Goal: Book appointment/travel/reservation

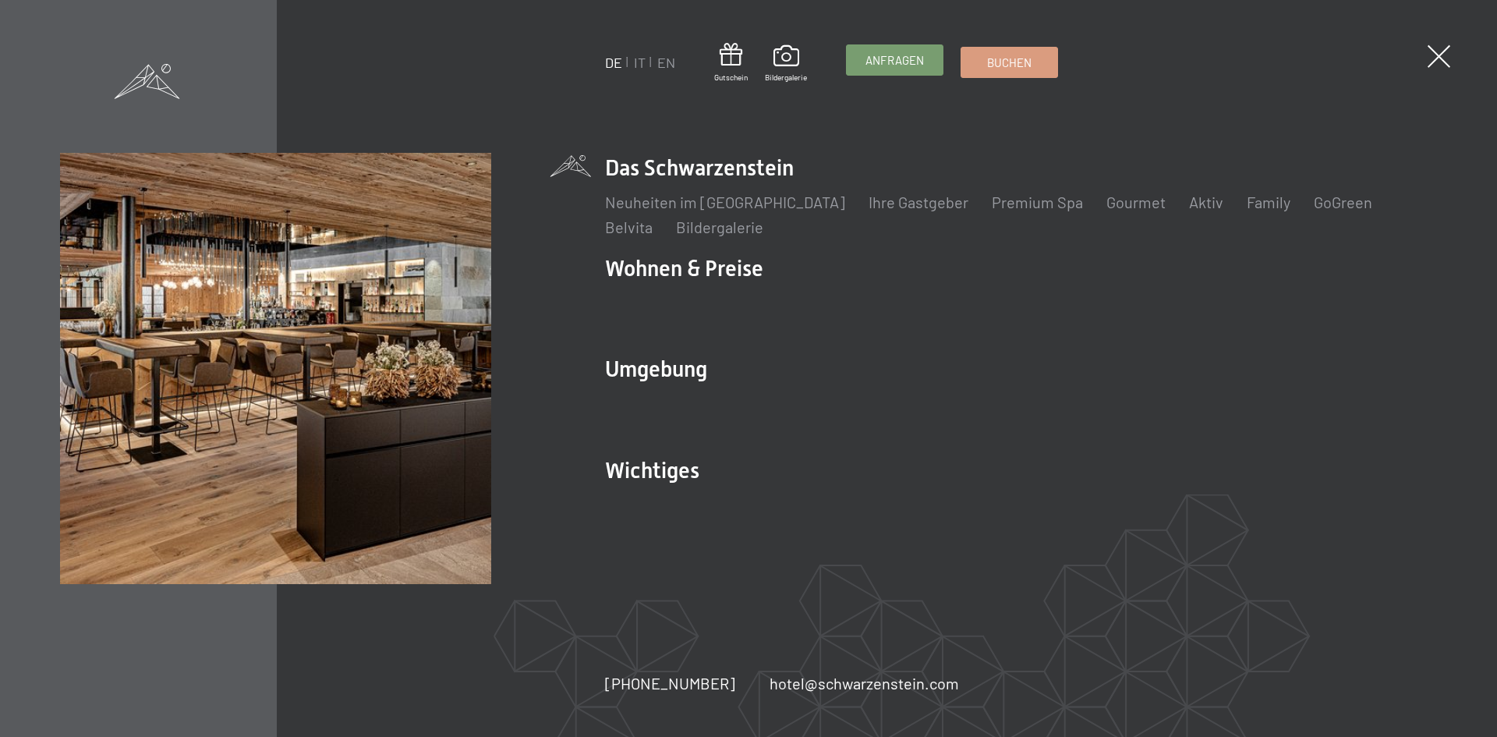
click at [905, 60] on span "Anfragen" at bounding box center [894, 60] width 58 height 16
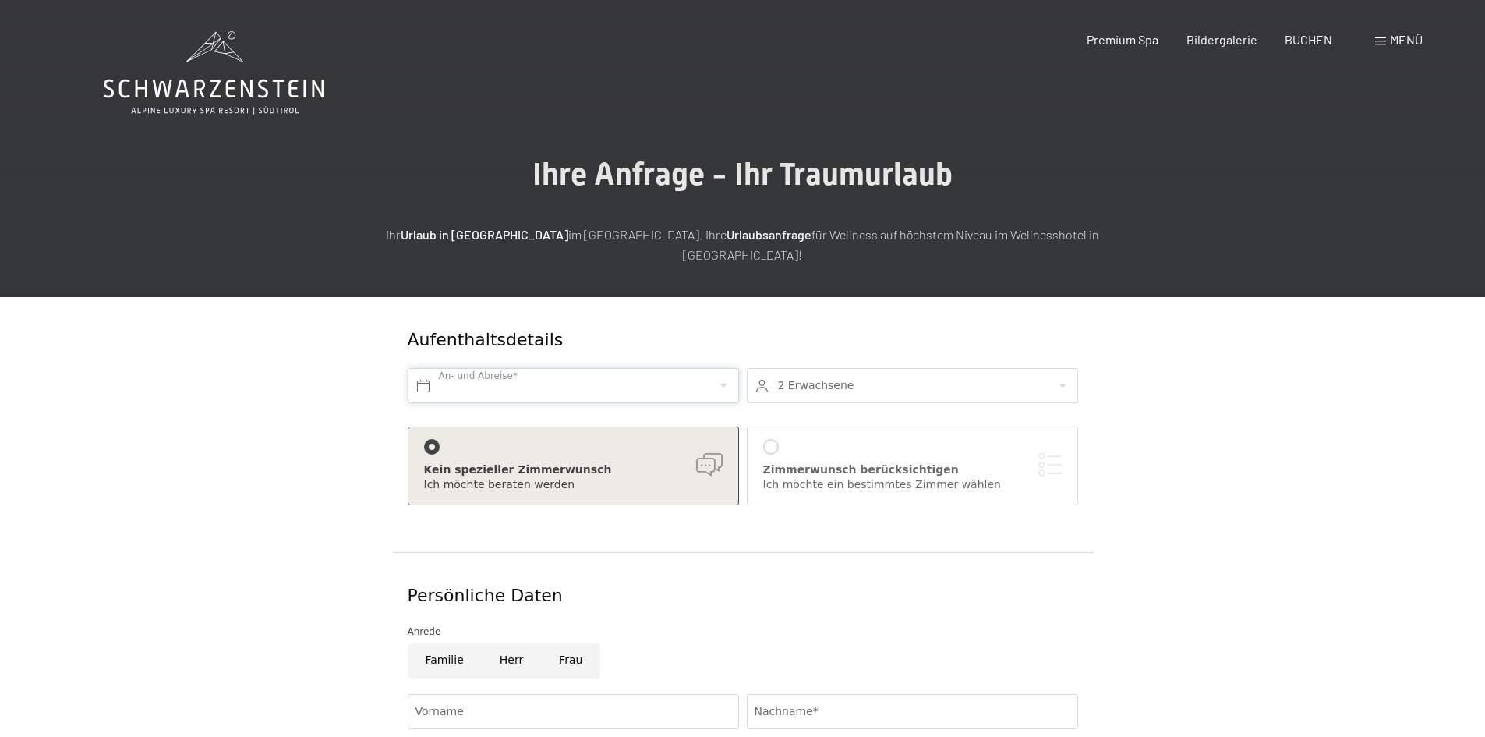
click at [700, 374] on input "text" at bounding box center [573, 385] width 331 height 35
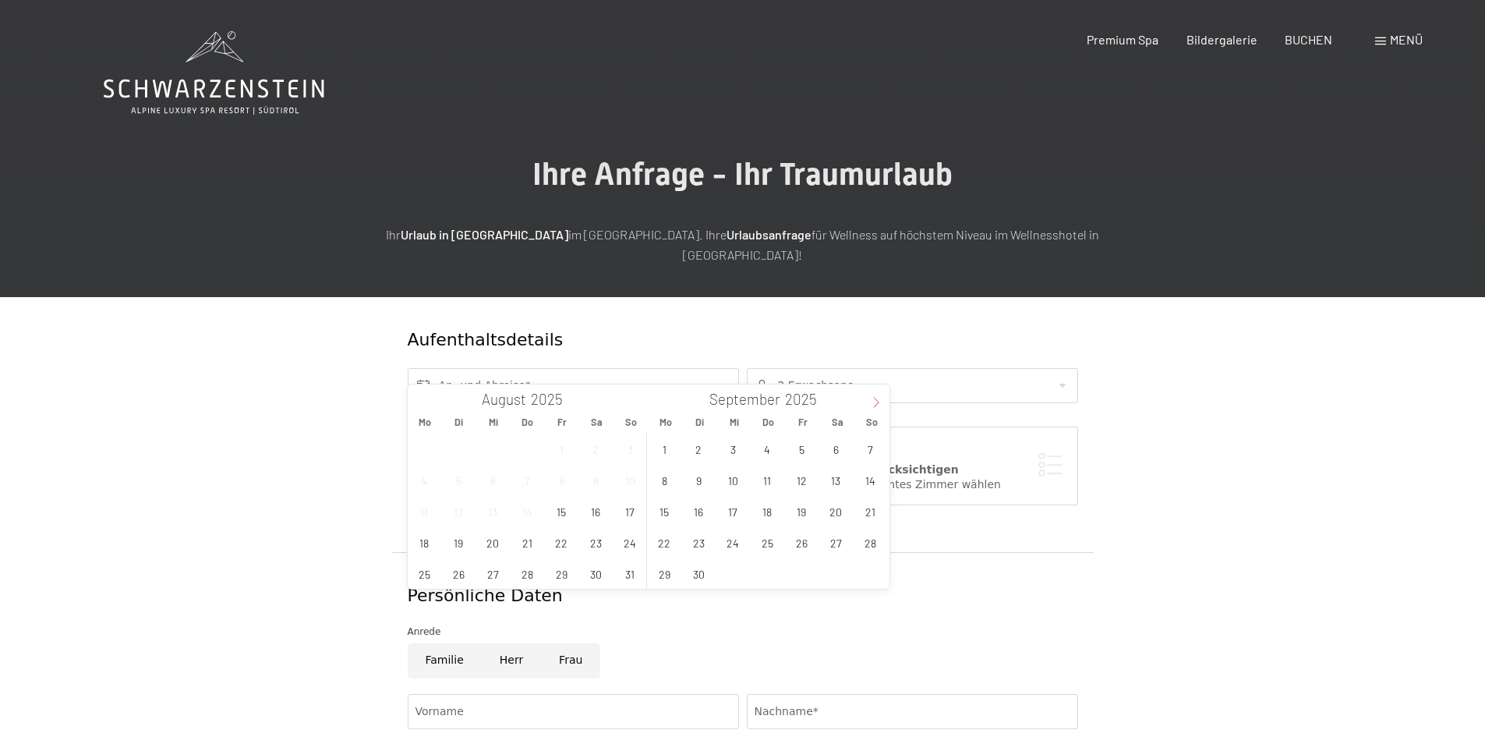
click at [878, 406] on icon at bounding box center [876, 402] width 11 height 11
type input "2026"
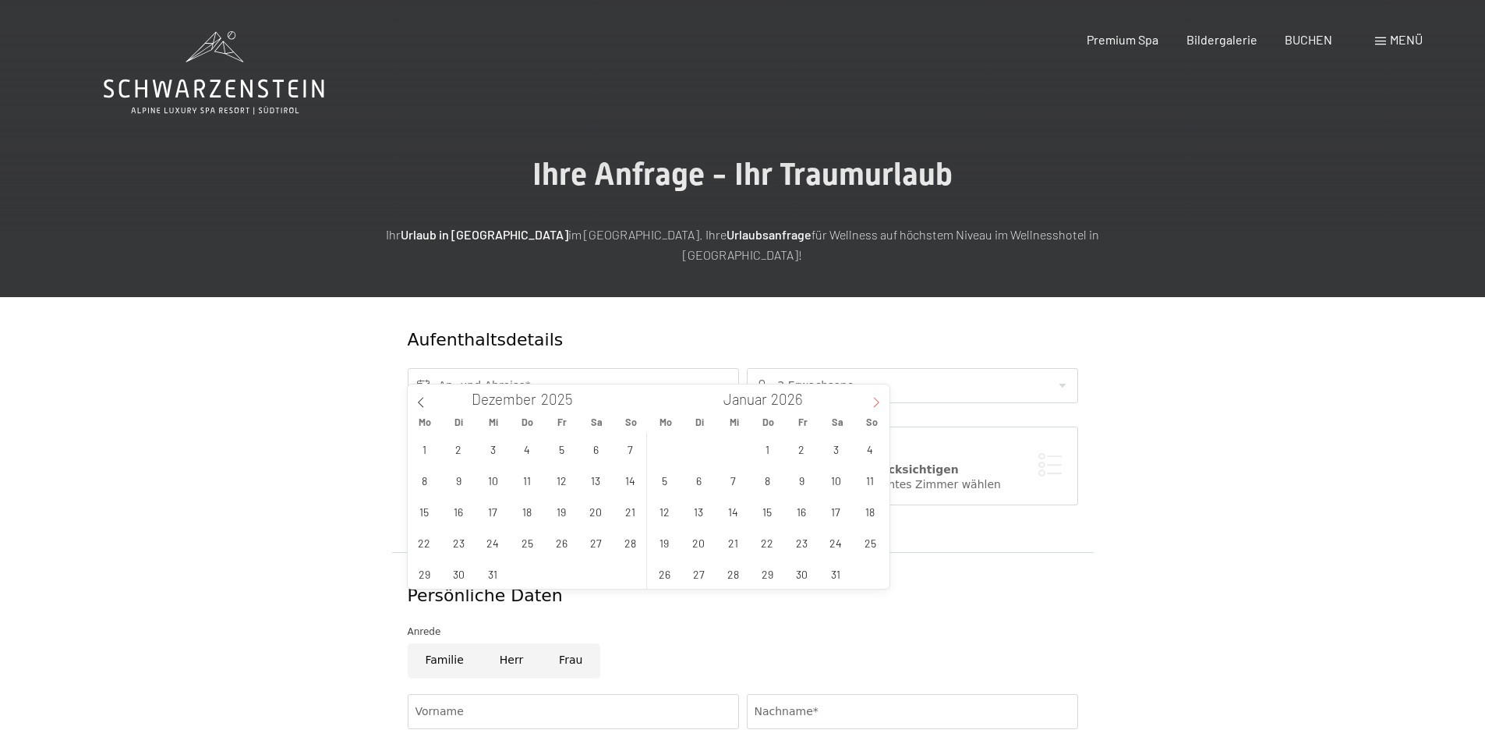
click at [878, 406] on icon at bounding box center [876, 402] width 11 height 11
type input "2026"
click at [878, 406] on icon at bounding box center [876, 402] width 11 height 11
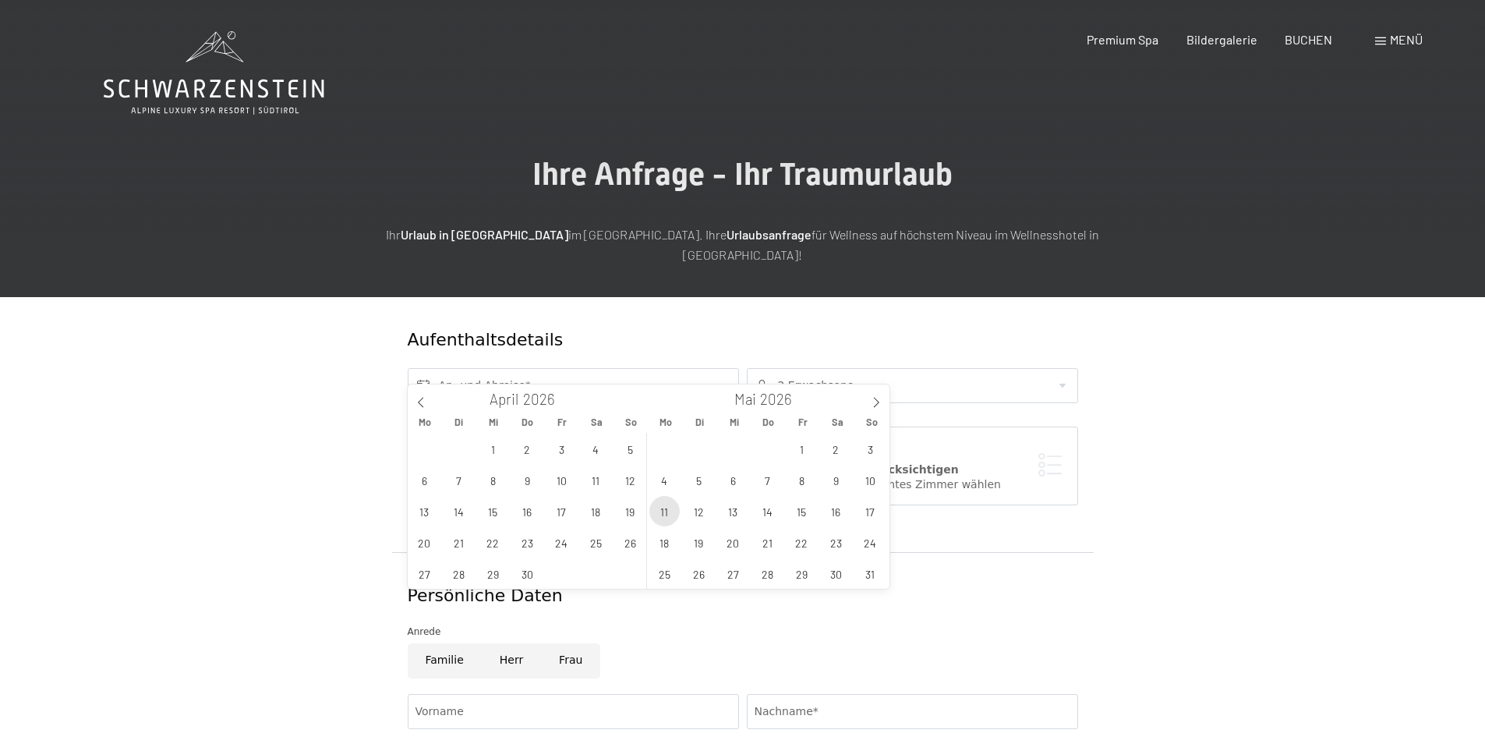
click at [667, 513] on span "11" at bounding box center [664, 511] width 30 height 30
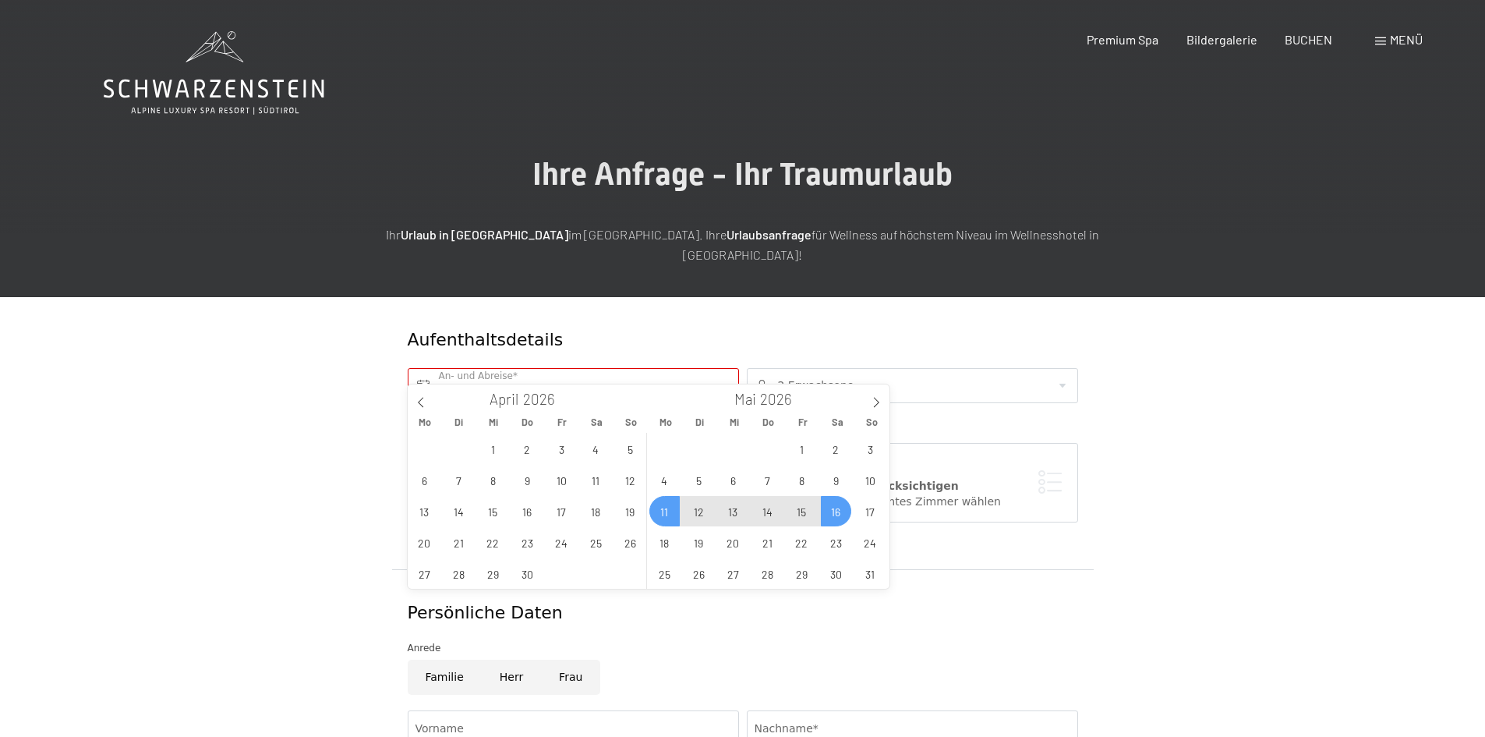
click at [845, 513] on span "16" at bounding box center [836, 511] width 30 height 30
type input "Mo. 11.05.2026 - Sa. 16.05.2026"
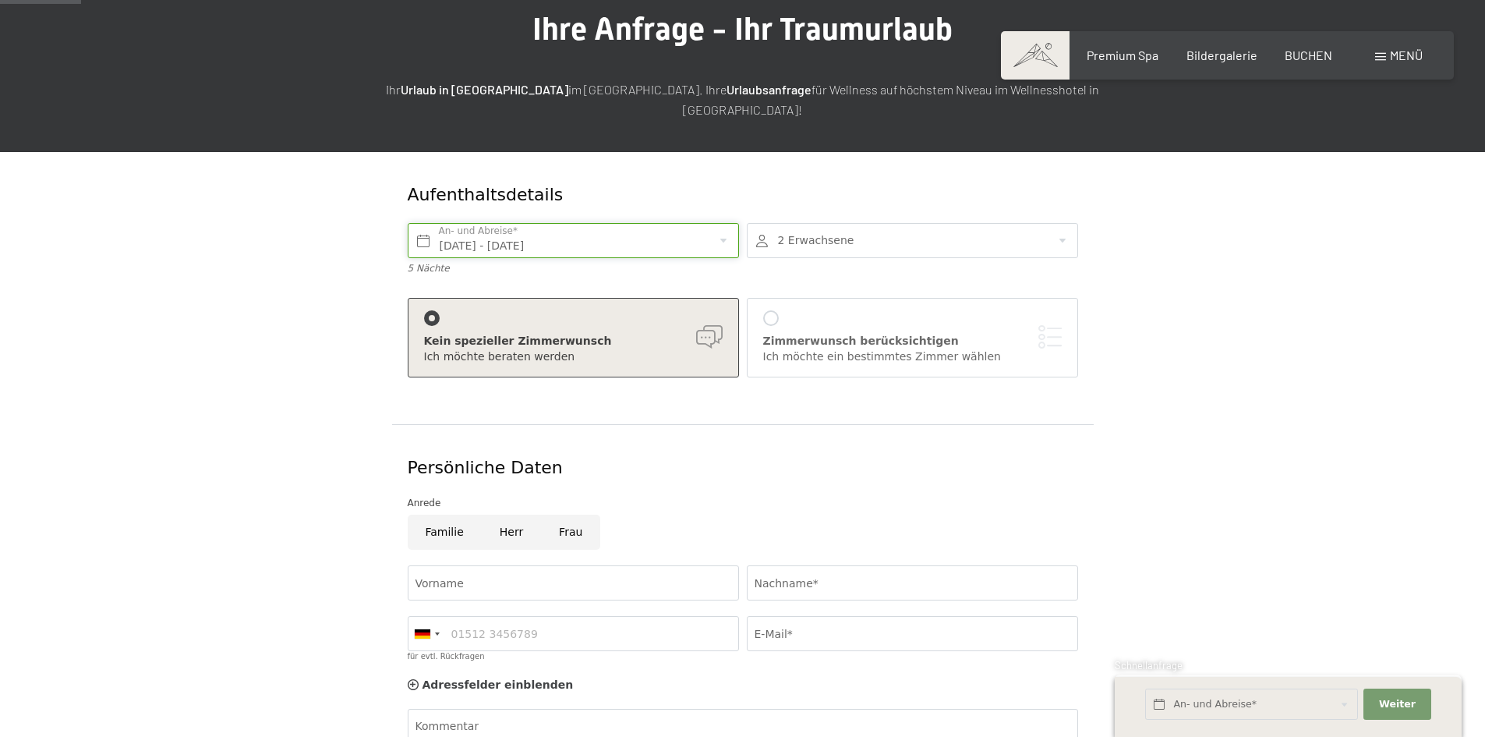
scroll to position [234, 0]
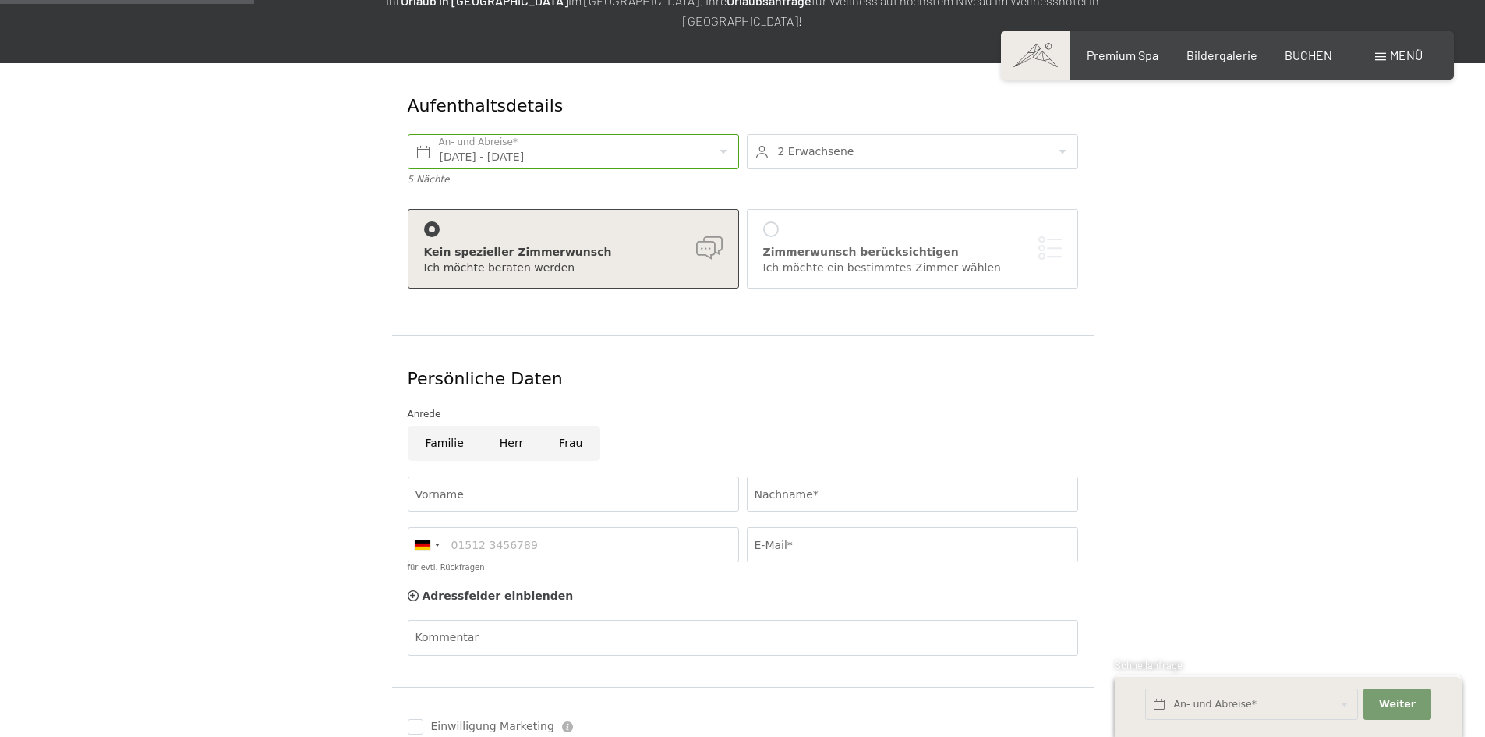
click at [581, 426] on input "Frau" at bounding box center [570, 443] width 59 height 35
radio input "true"
click at [525, 476] on input "Vorname" at bounding box center [573, 493] width 331 height 35
type input "Madeleine"
click at [818, 476] on input "Nachname*" at bounding box center [912, 493] width 331 height 35
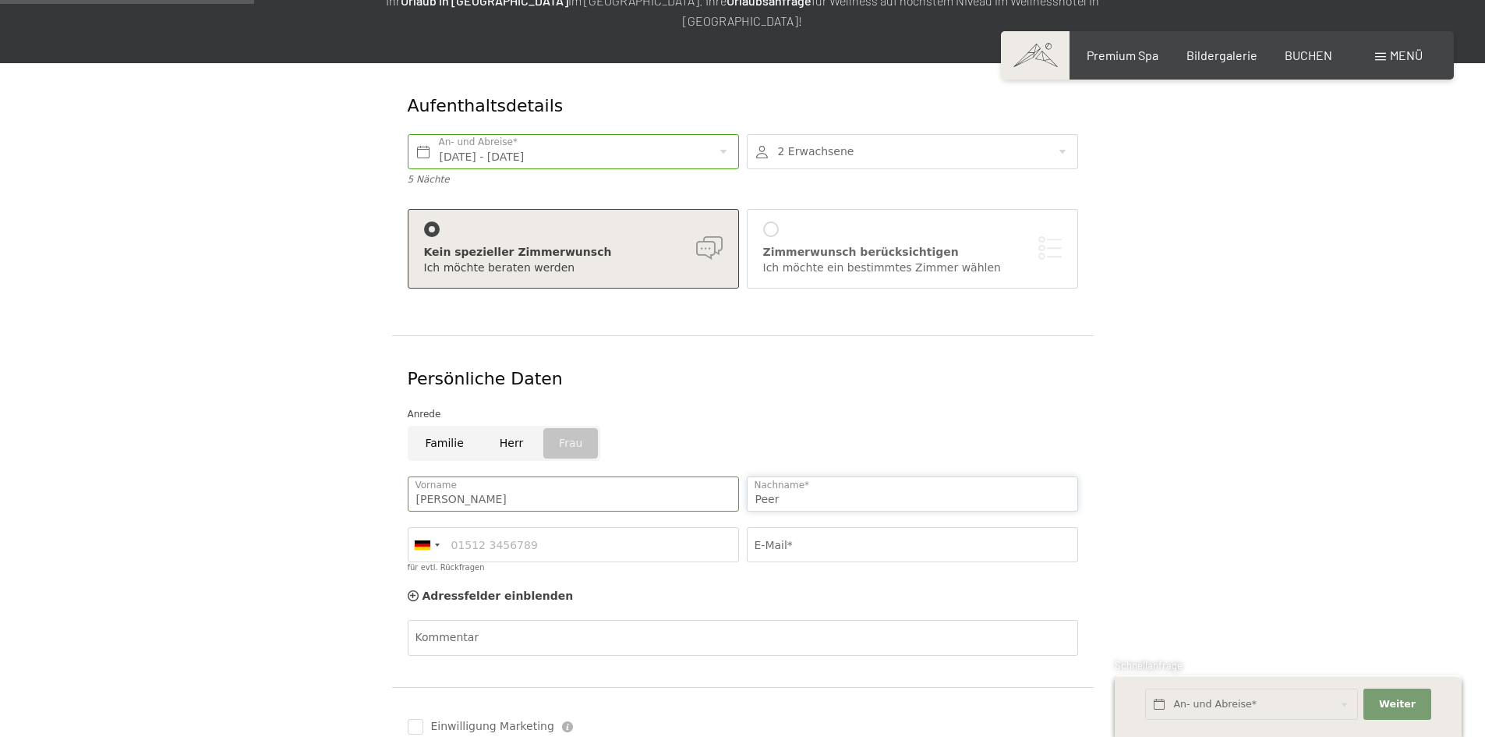
type input "Peer"
click at [652, 527] on input "für evtl. Rückfragen" at bounding box center [573, 544] width 331 height 35
click at [429, 540] on div at bounding box center [423, 544] width 16 height 9
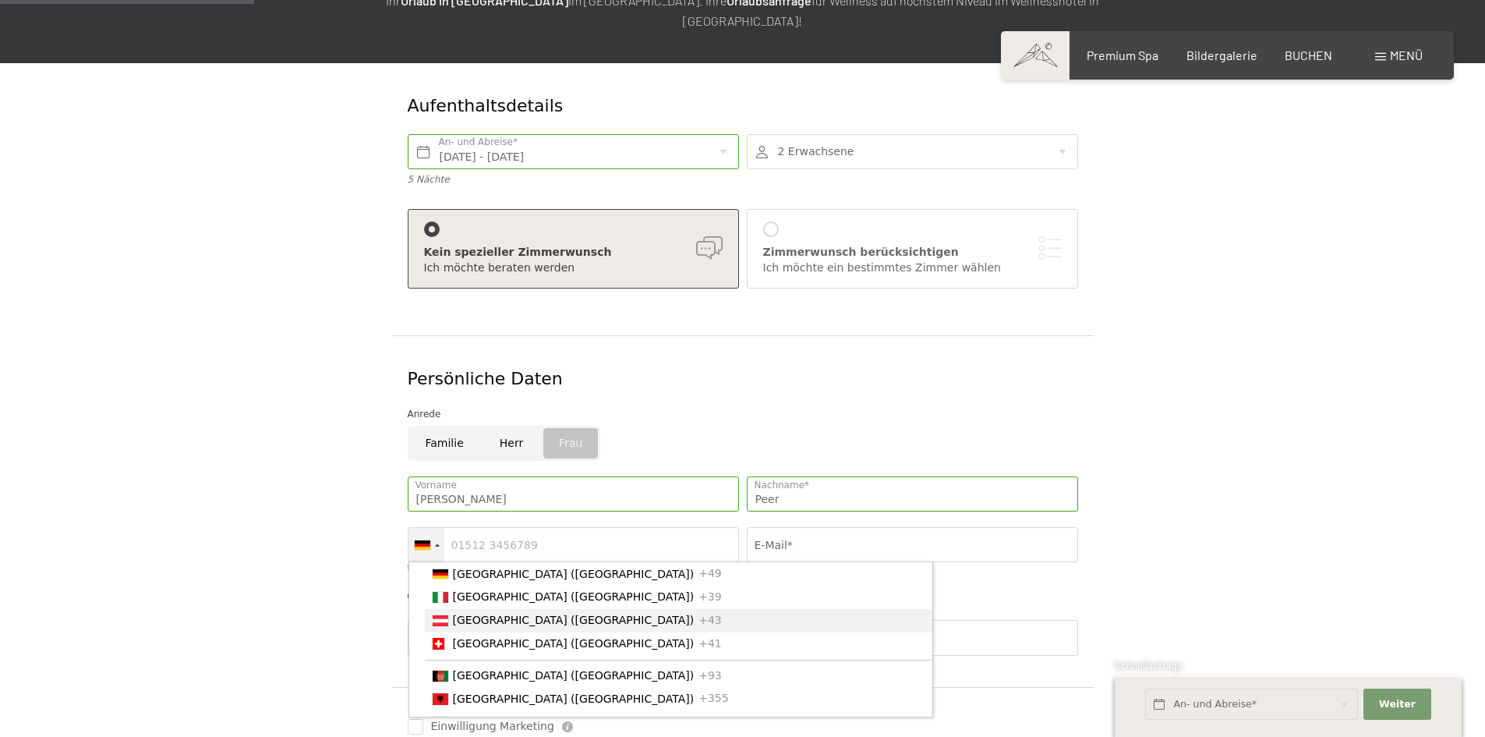
click at [458, 614] on span "[GEOGRAPHIC_DATA] ([GEOGRAPHIC_DATA])" at bounding box center [574, 620] width 242 height 12
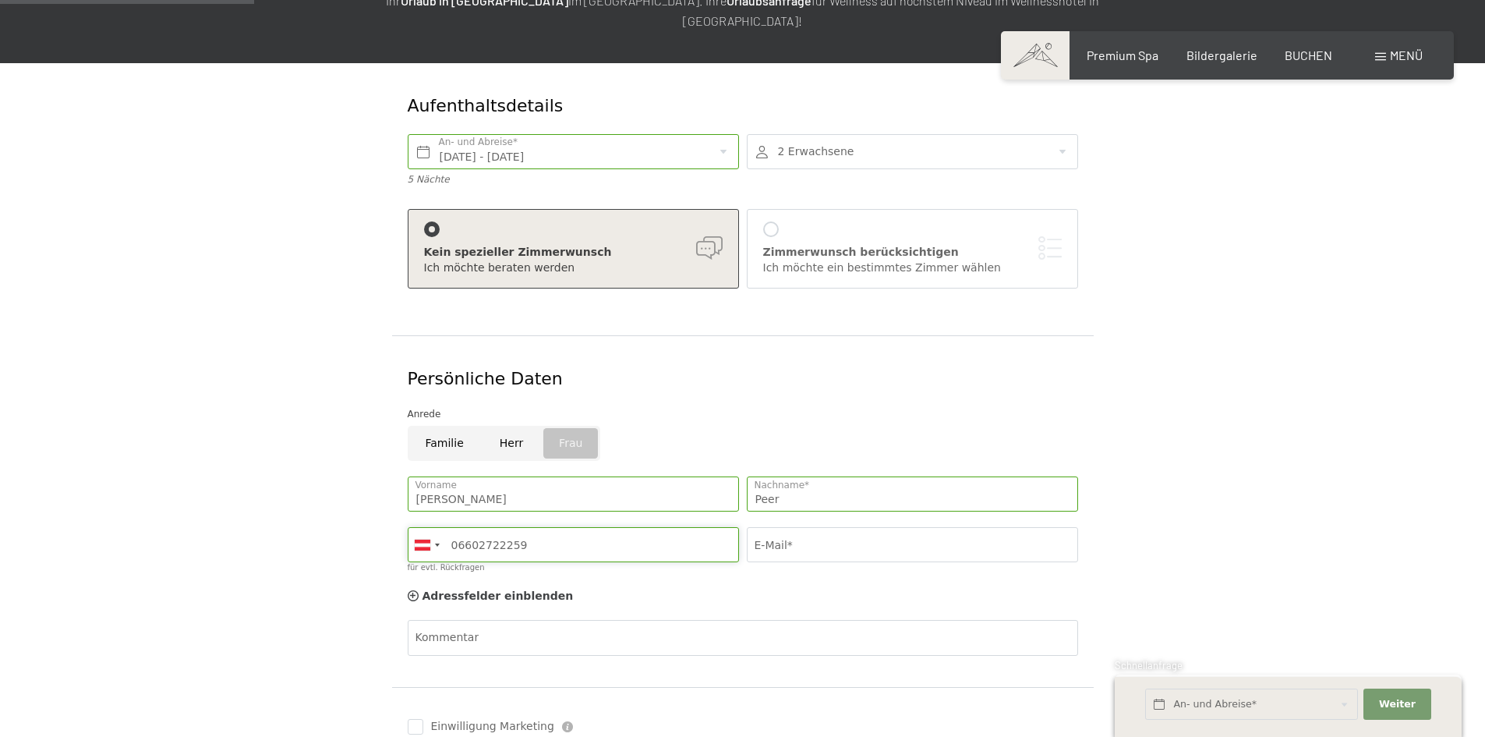
type input "06602722259"
click at [783, 527] on input "E-Mail*" at bounding box center [912, 544] width 331 height 35
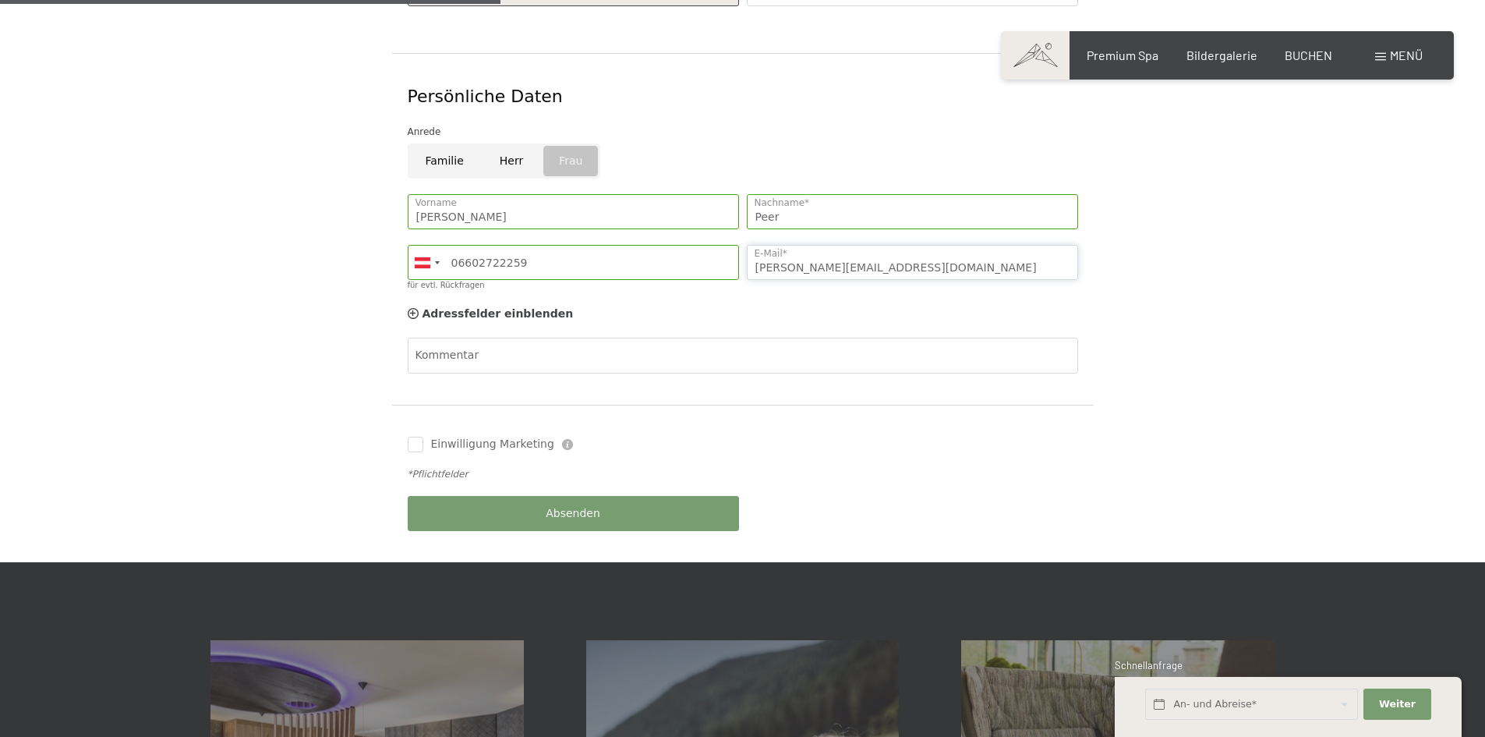
scroll to position [546, 0]
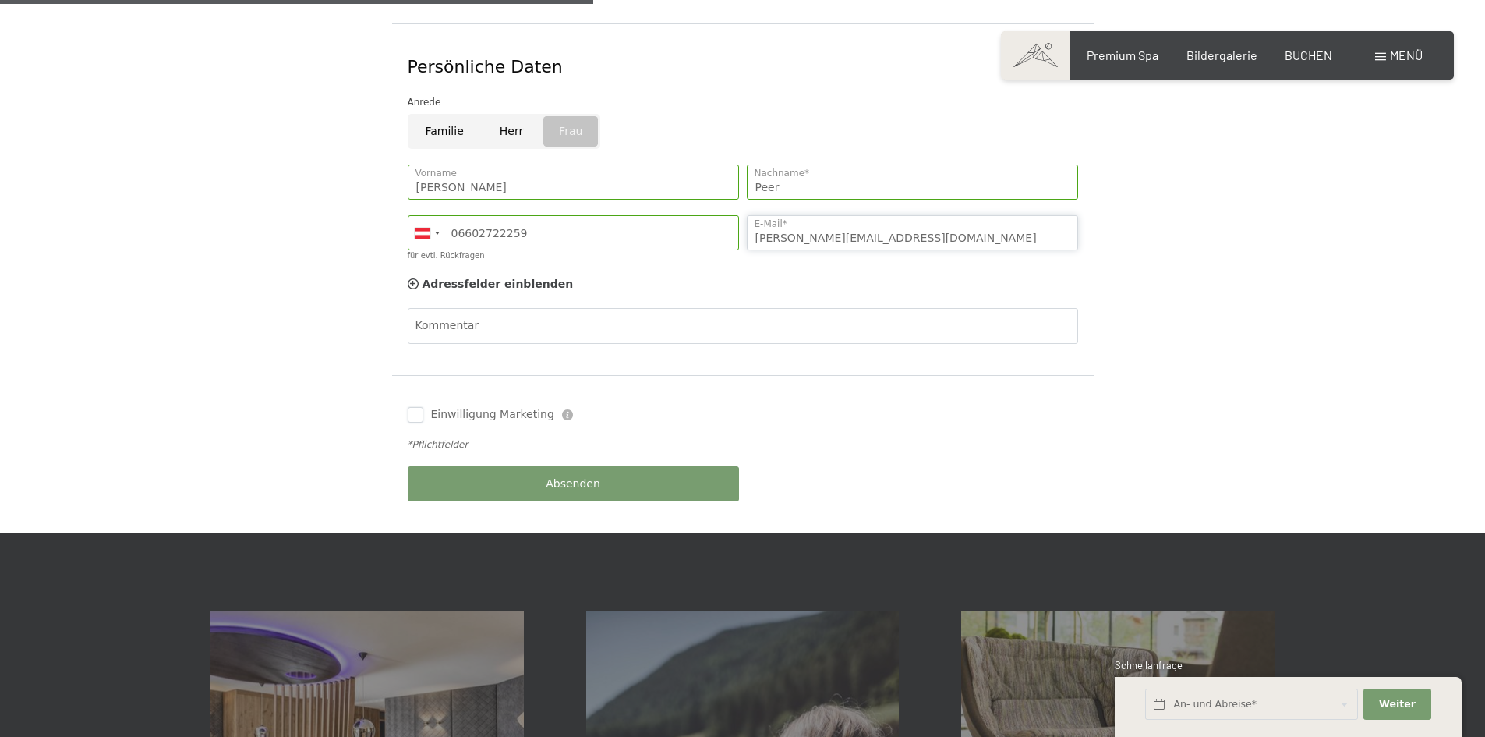
type input "leni.peer23@gmail.com"
click at [420, 407] on input "Einwilligung Marketing" at bounding box center [416, 415] width 16 height 16
checkbox input "true"
click at [526, 466] on button "Absenden" at bounding box center [573, 483] width 331 height 35
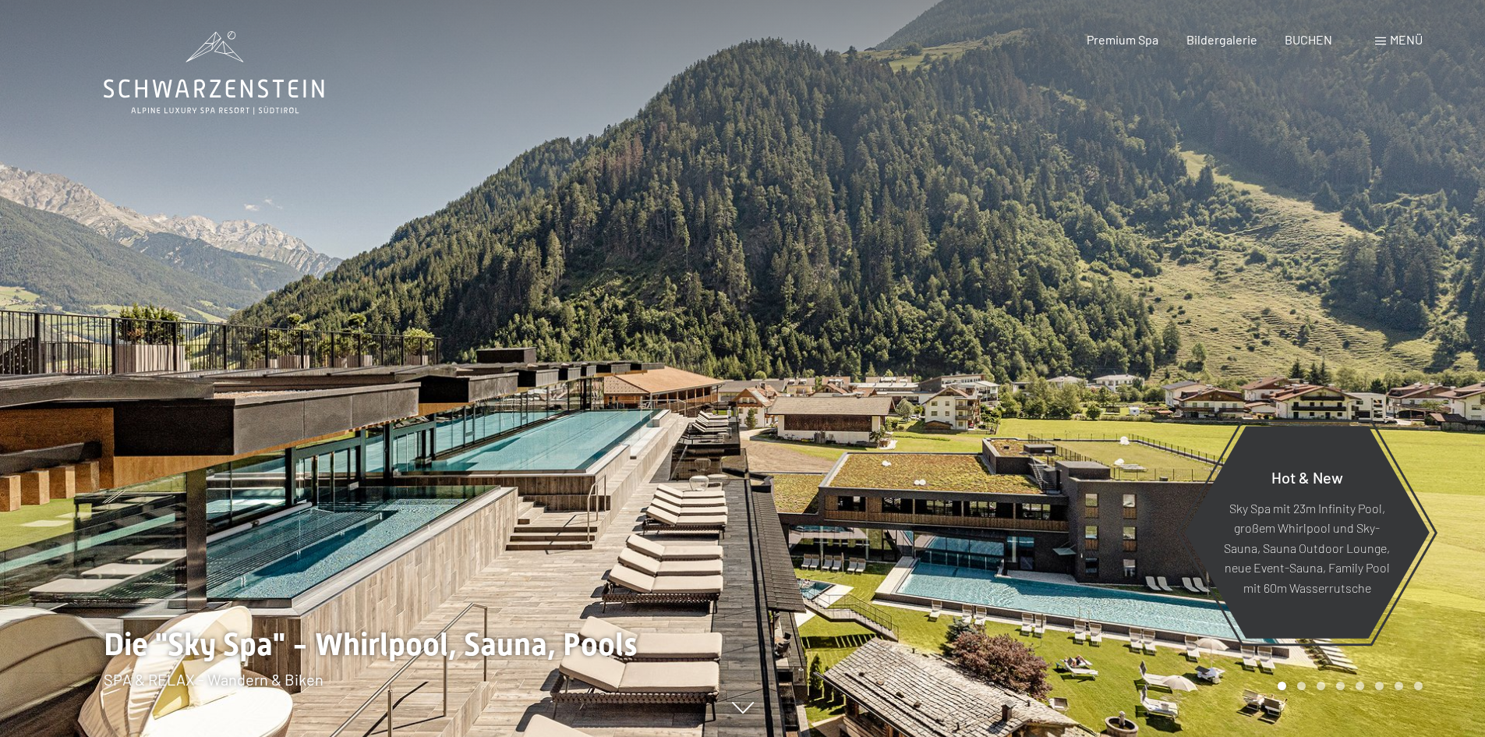
click at [1415, 31] on div "Menü" at bounding box center [1399, 39] width 48 height 17
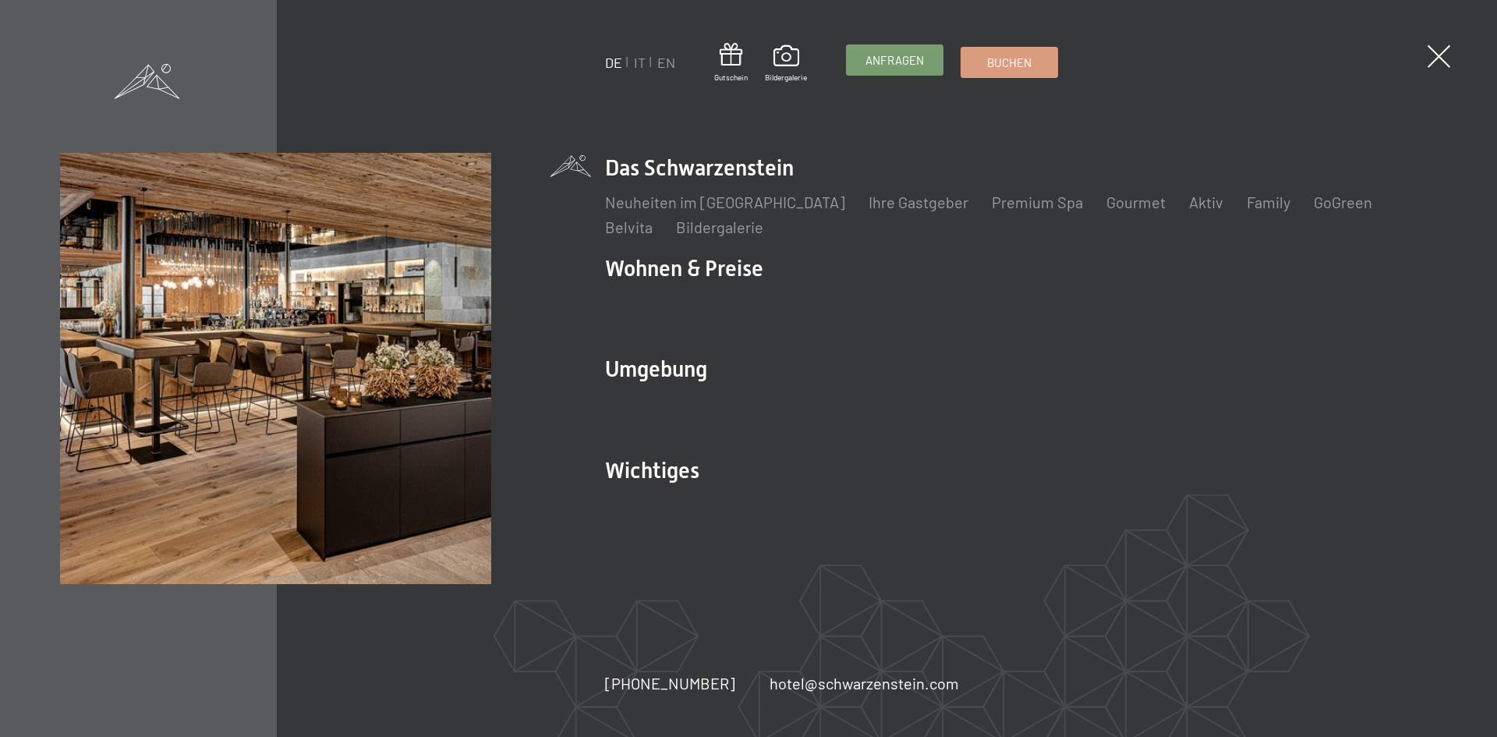
click at [924, 63] on span "Anfragen" at bounding box center [894, 60] width 58 height 16
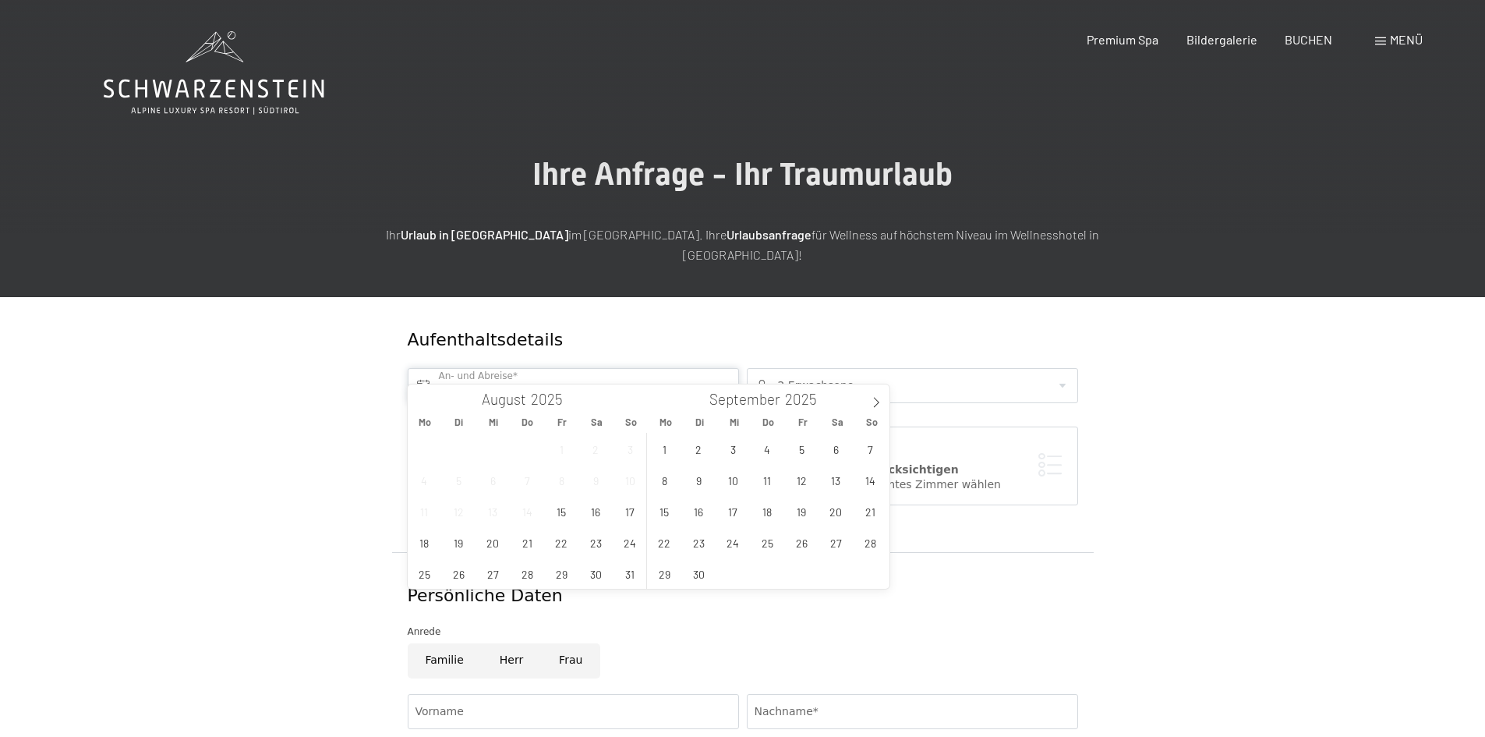
click at [720, 368] on input "text" at bounding box center [573, 385] width 331 height 35
click at [885, 403] on span at bounding box center [876, 397] width 27 height 27
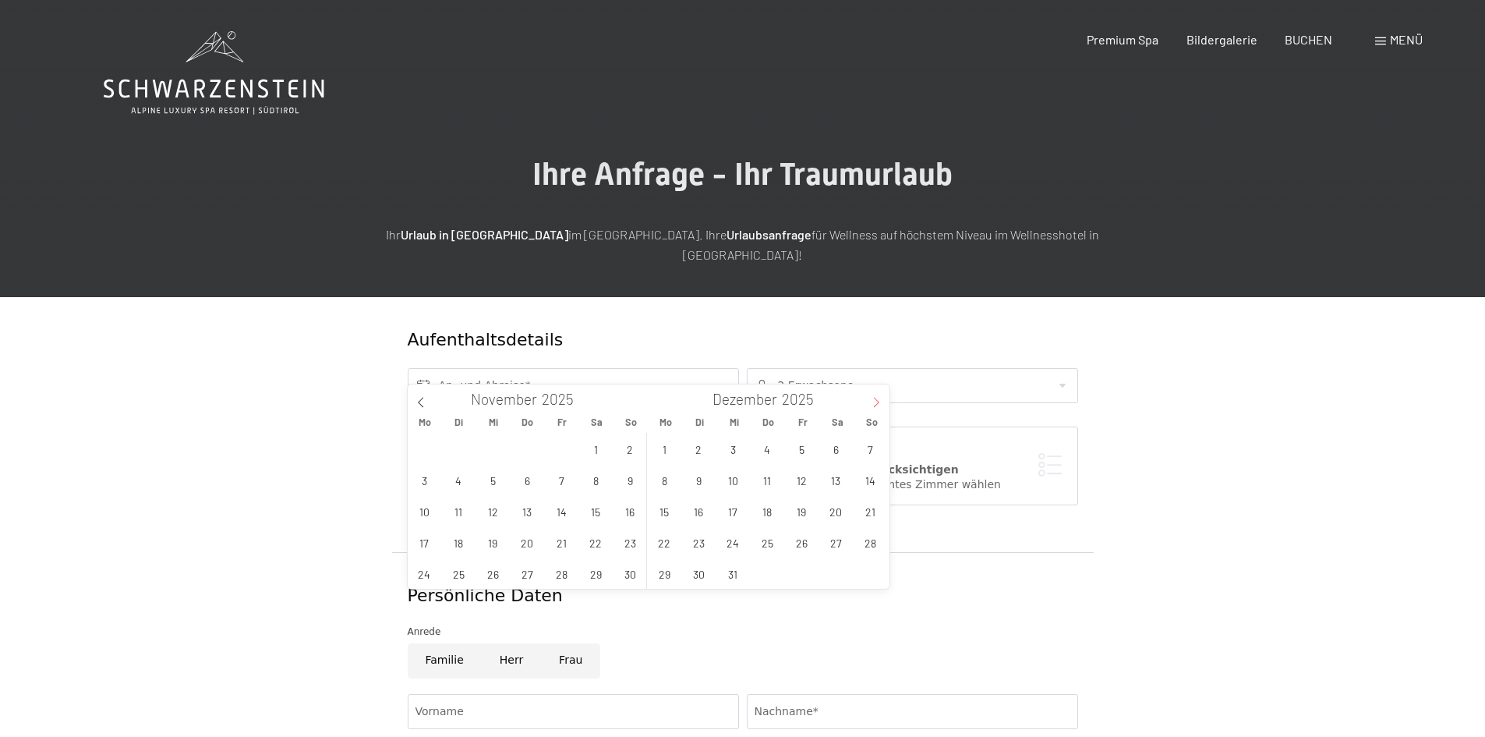
type input "2026"
click at [885, 403] on span at bounding box center [876, 397] width 27 height 27
type input "2026"
click at [885, 403] on span at bounding box center [876, 397] width 27 height 27
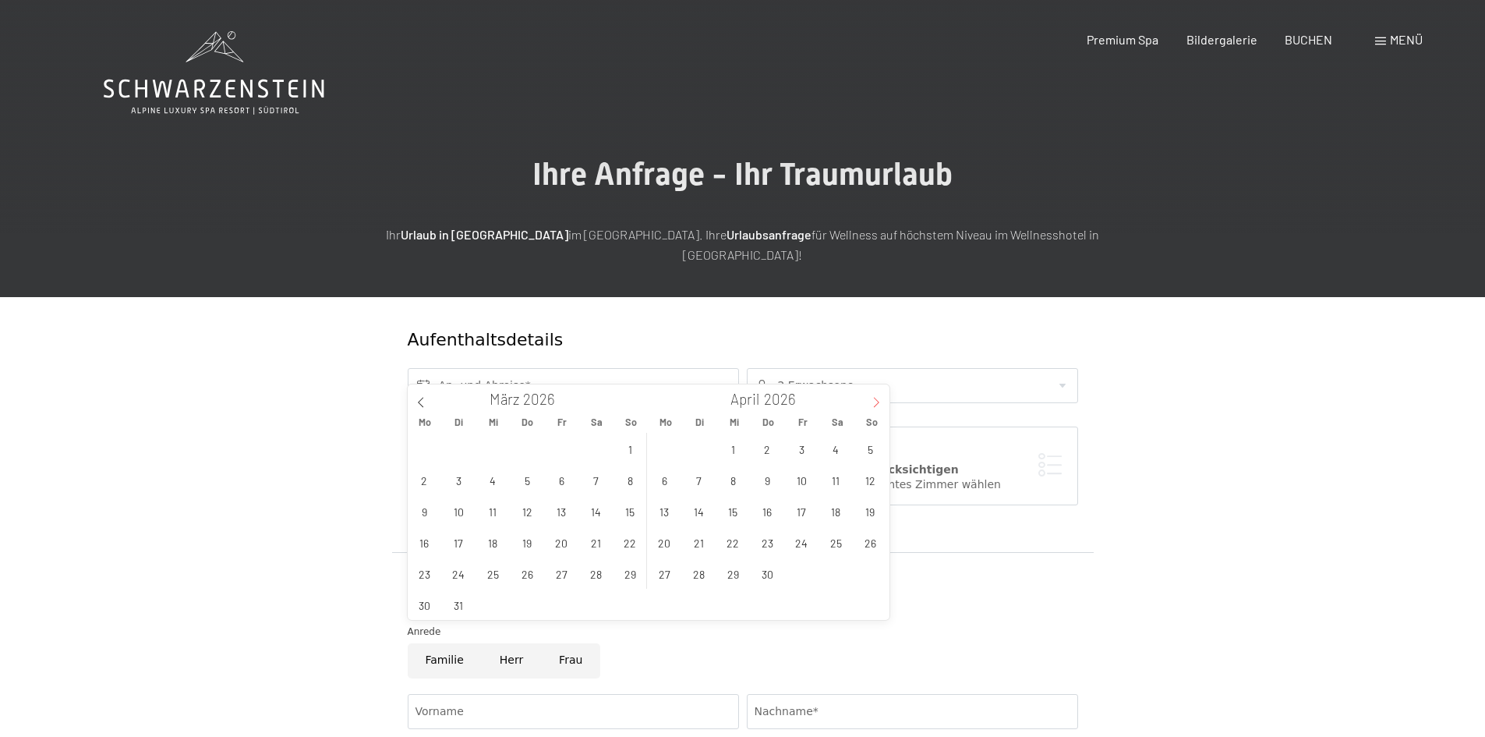
click at [885, 403] on span at bounding box center [876, 397] width 27 height 27
click at [665, 543] on span "18" at bounding box center [664, 542] width 30 height 30
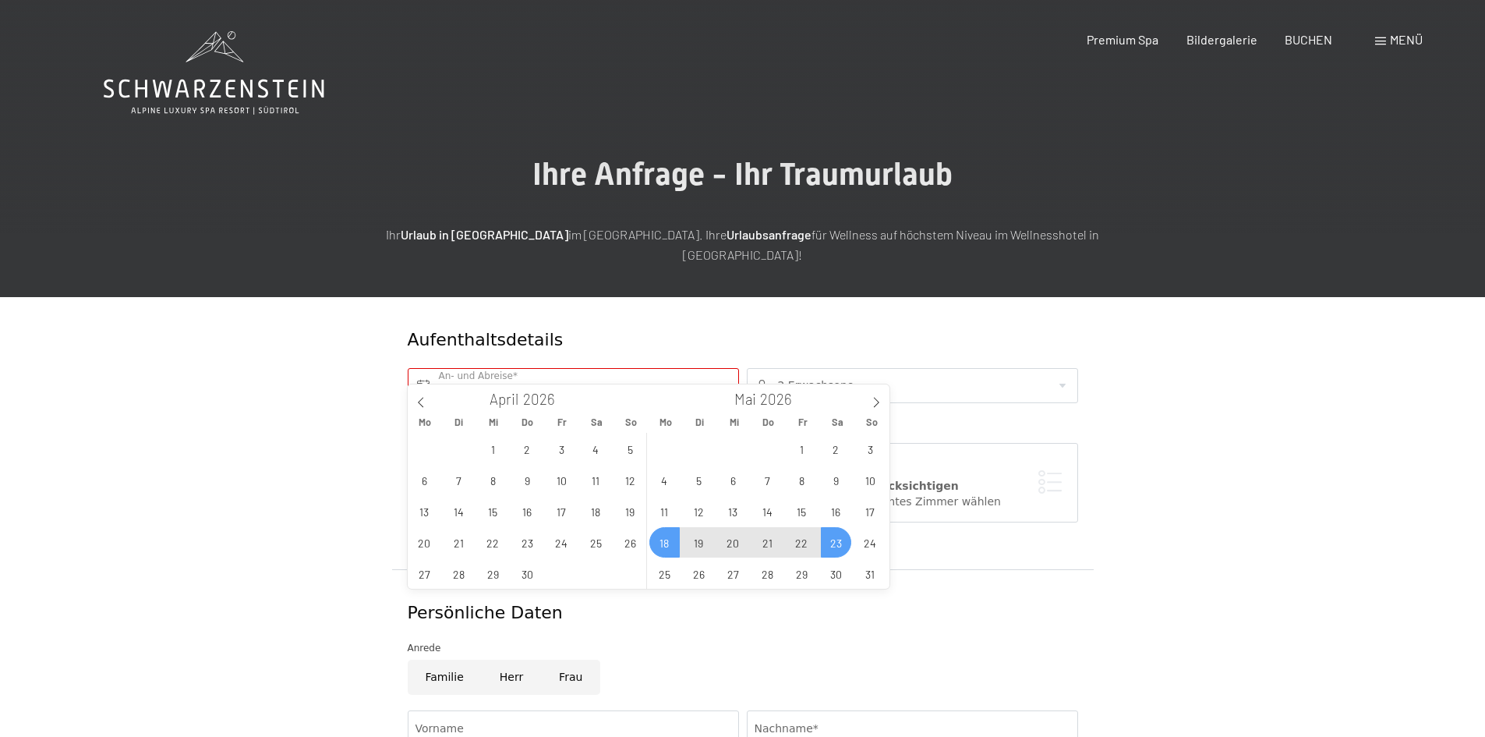
click at [837, 536] on span "23" at bounding box center [836, 542] width 30 height 30
type input "Mo. 18.05.2026 - Sa. 23.05.2026"
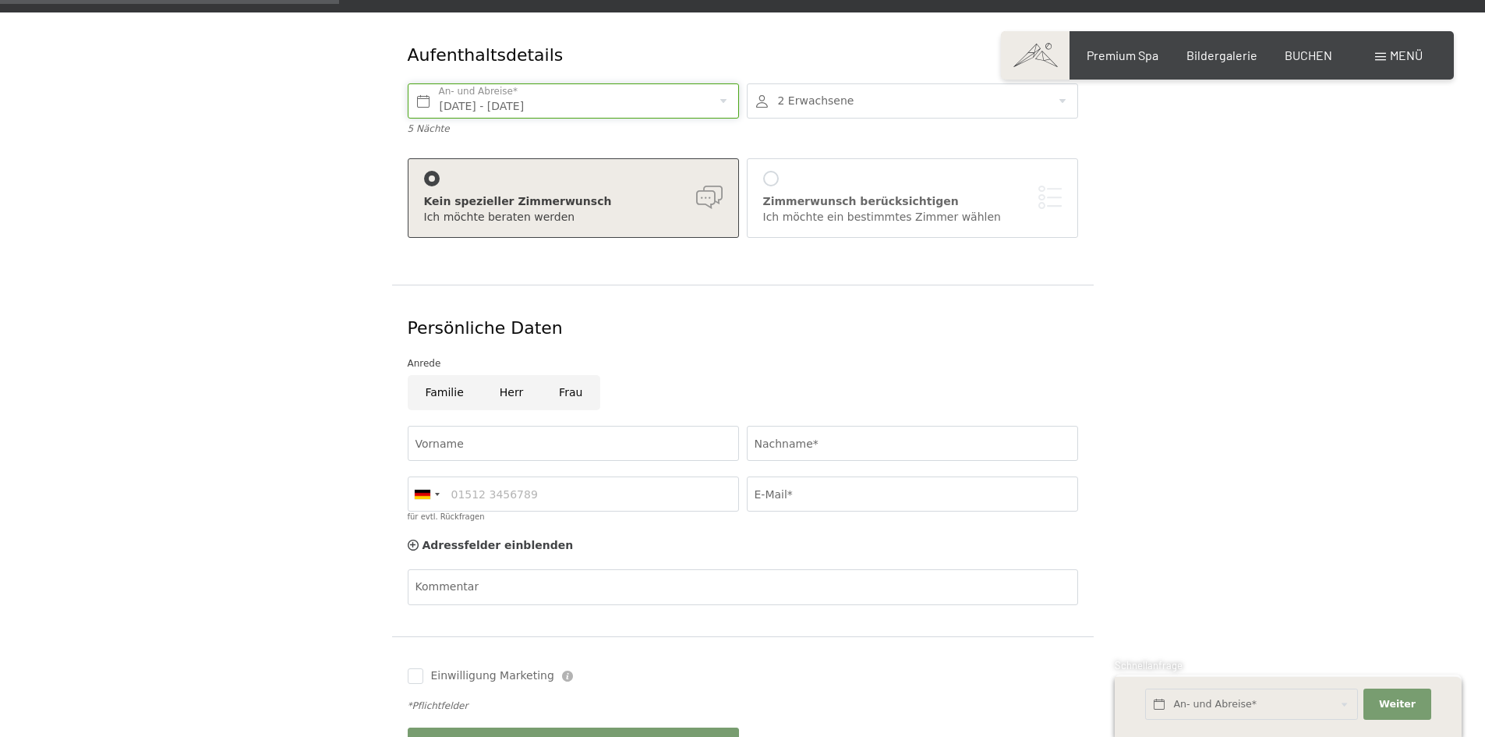
scroll to position [312, 0]
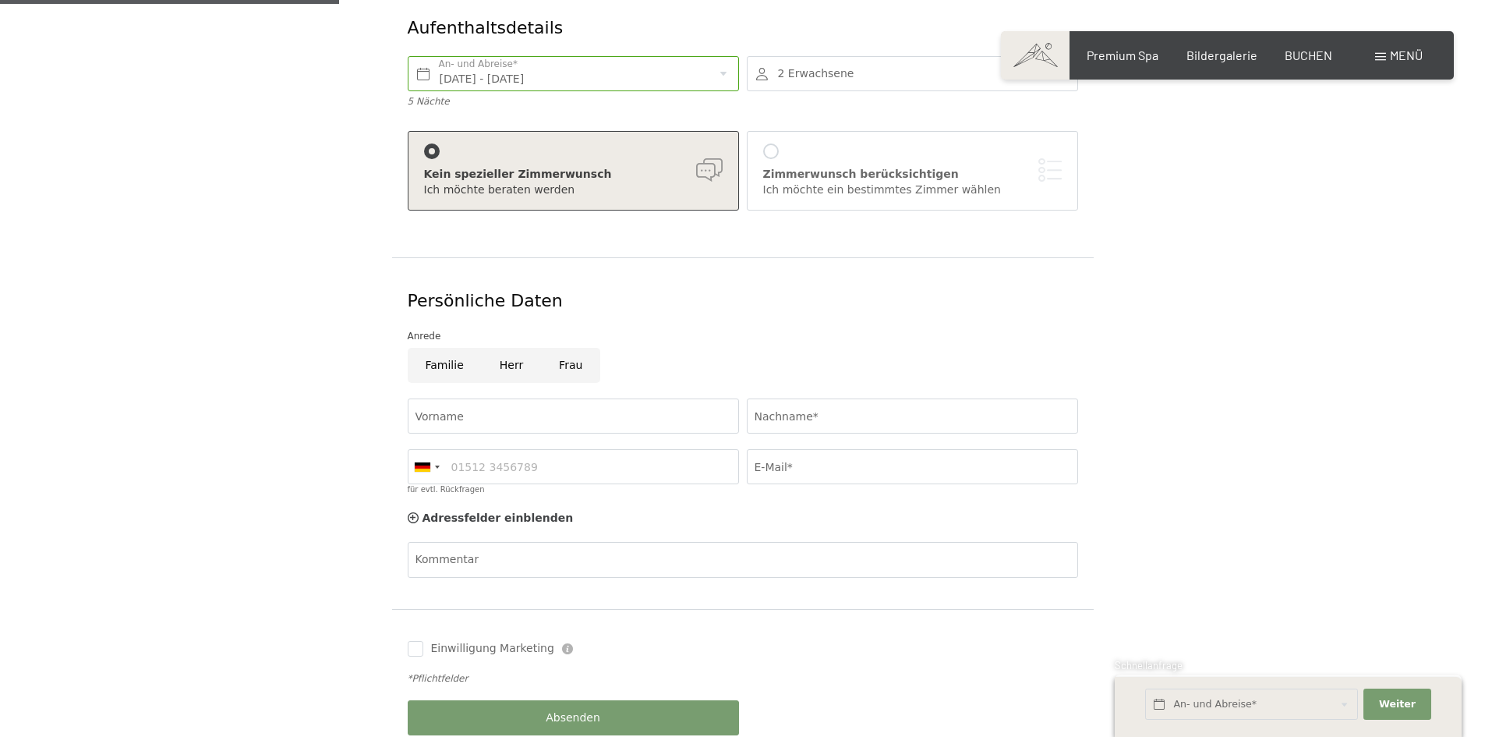
click at [565, 354] on input "Frau" at bounding box center [570, 365] width 59 height 35
radio input "true"
click at [541, 398] on input "Vorname" at bounding box center [573, 415] width 331 height 35
click at [476, 399] on input "Madelei" at bounding box center [573, 415] width 331 height 35
type input "Madeleine"
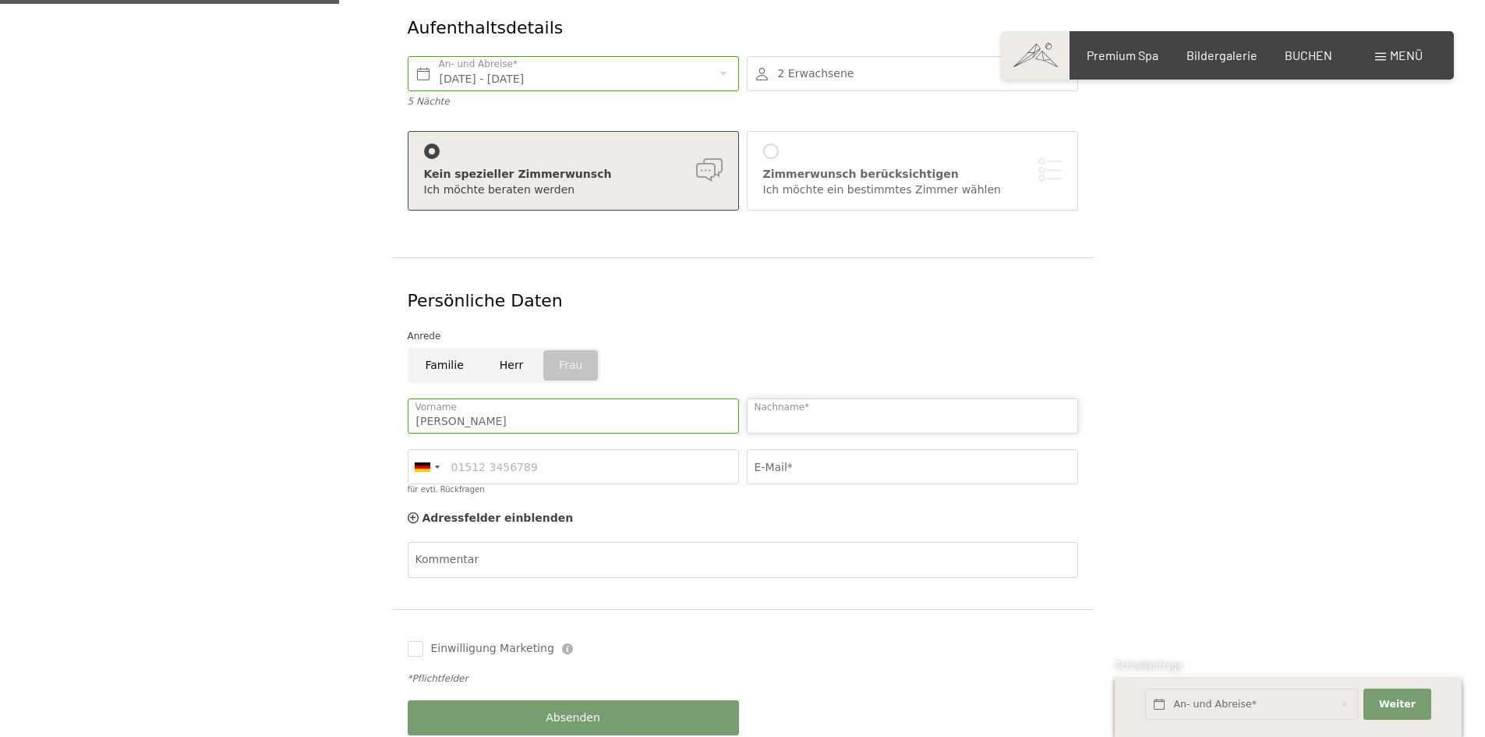
click at [807, 399] on input "Nachname*" at bounding box center [912, 415] width 331 height 35
type input "Peer"
click at [561, 451] on input "für evtl. Rückfragen" at bounding box center [573, 466] width 331 height 35
click at [421, 462] on div at bounding box center [423, 466] width 16 height 9
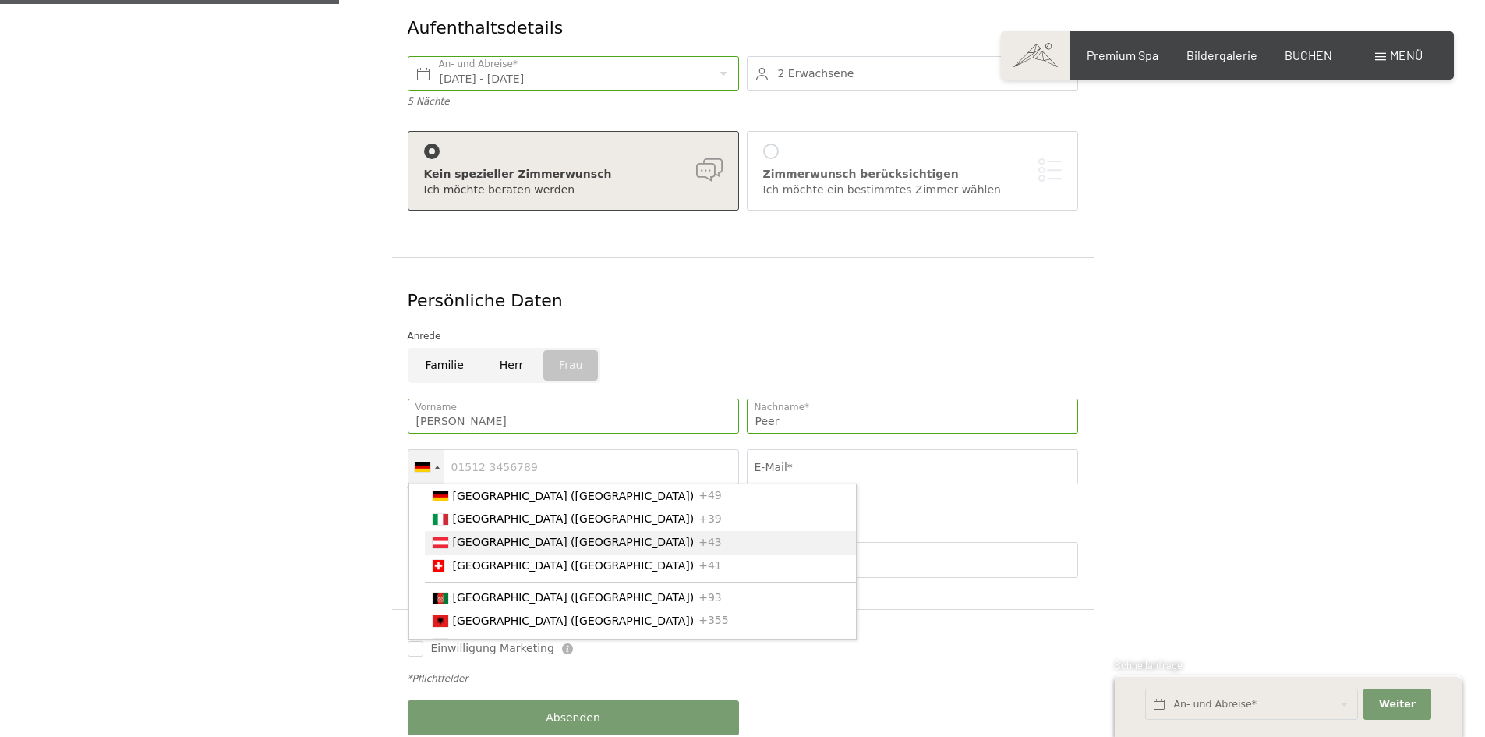
click at [470, 536] on span "[GEOGRAPHIC_DATA] ([GEOGRAPHIC_DATA])" at bounding box center [574, 542] width 242 height 12
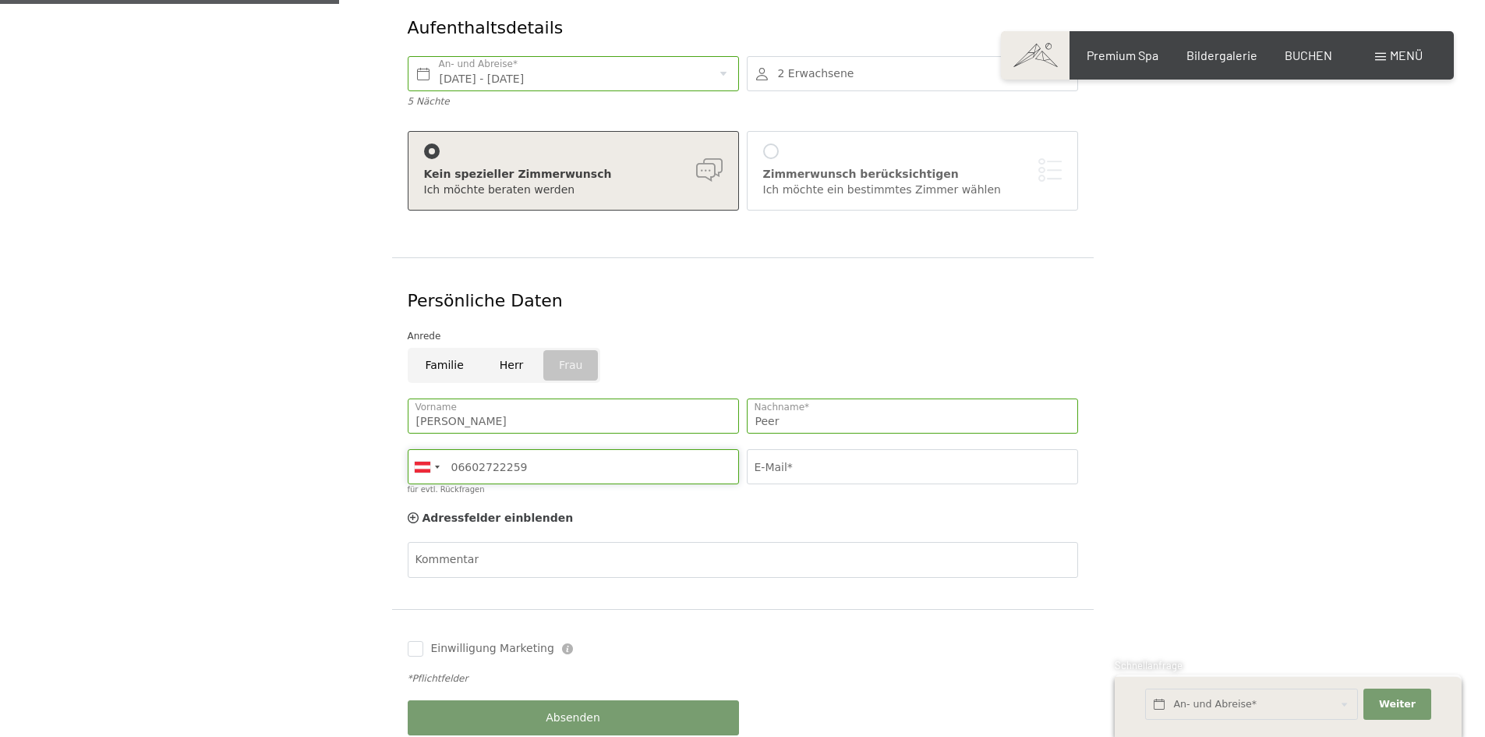
type input "06602722259"
click at [855, 449] on input "E-Mail*" at bounding box center [912, 466] width 331 height 35
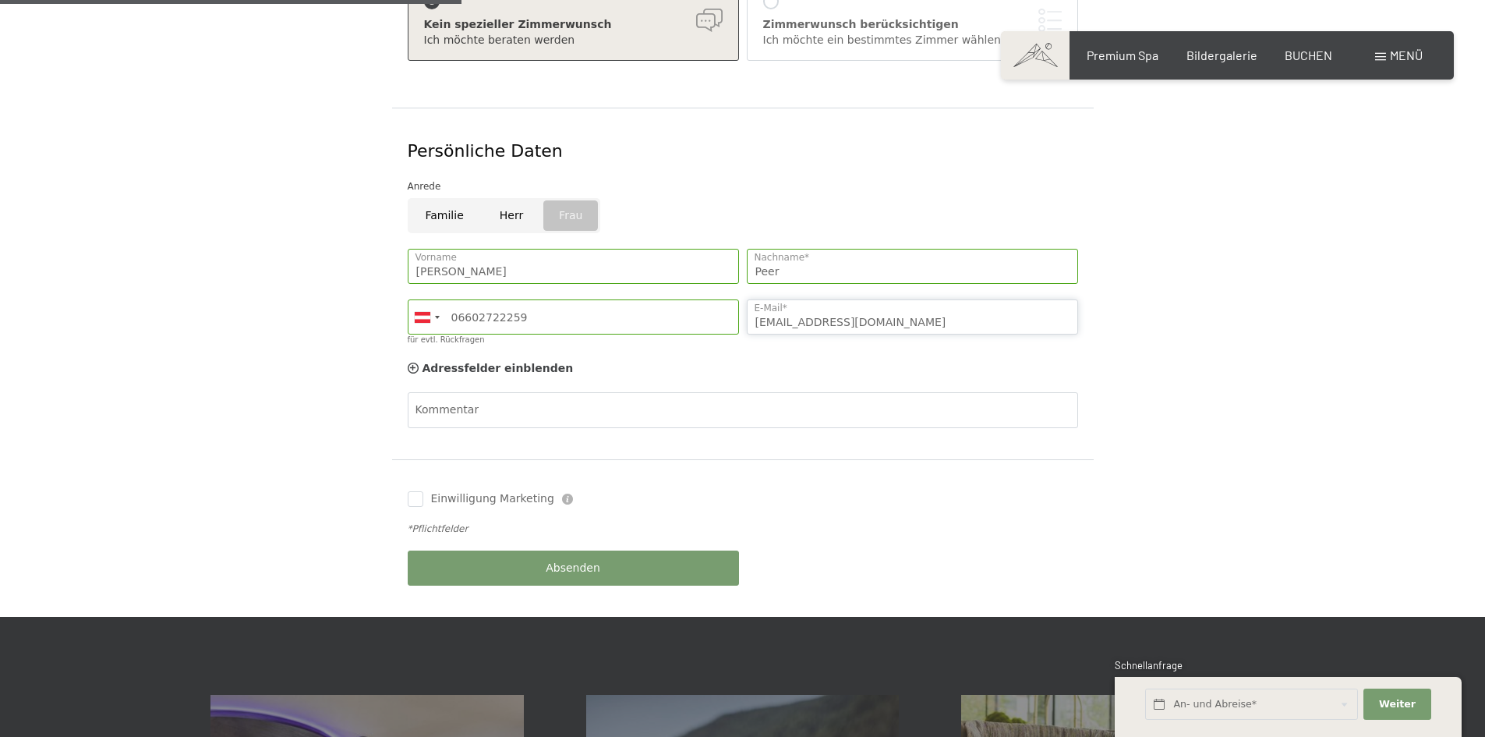
scroll to position [468, 0]
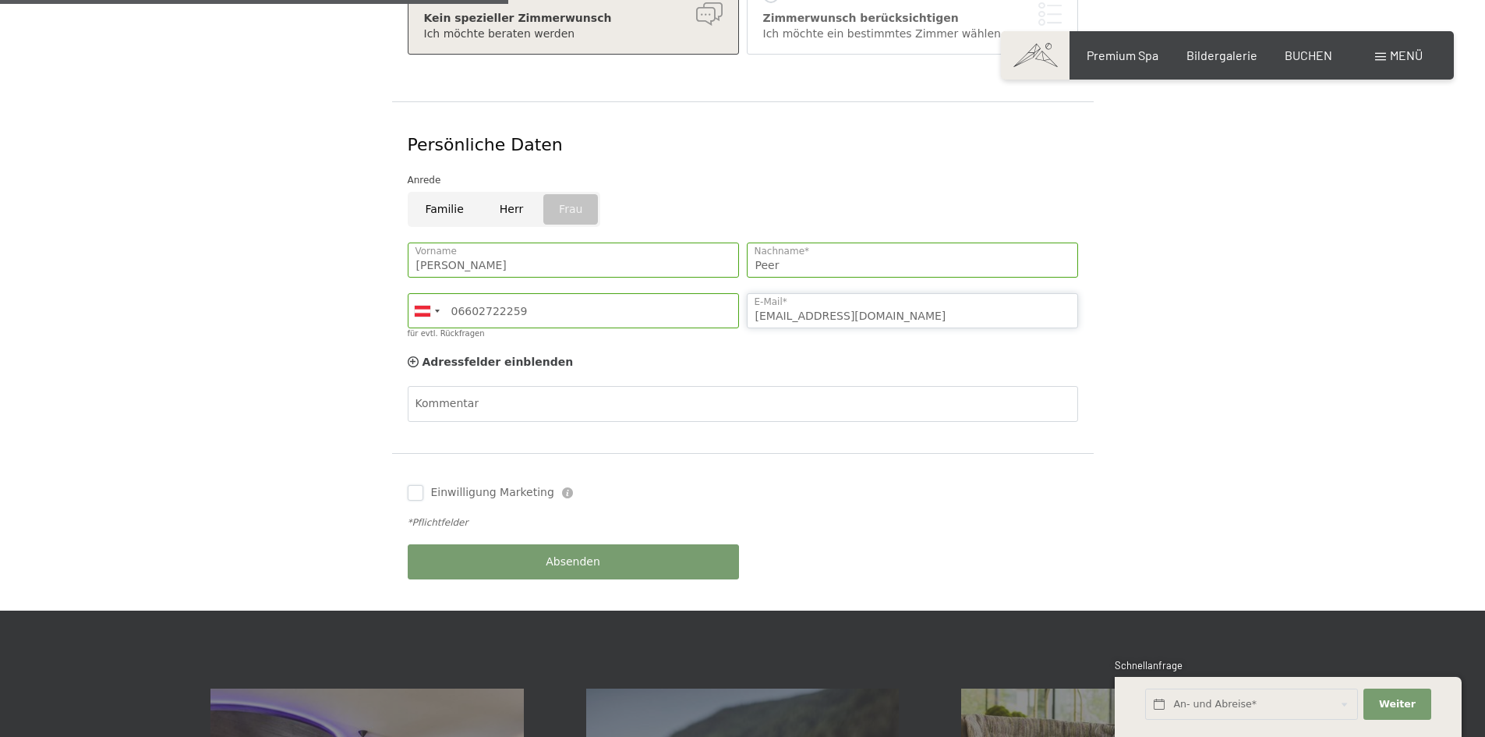
type input "leni.peer23@gmail.com"
click at [421, 485] on input "Einwilligung Marketing" at bounding box center [416, 493] width 16 height 16
checkbox input "true"
click at [564, 544] on button "Absenden" at bounding box center [573, 561] width 331 height 35
